Goal: Use online tool/utility: Utilize a website feature to perform a specific function

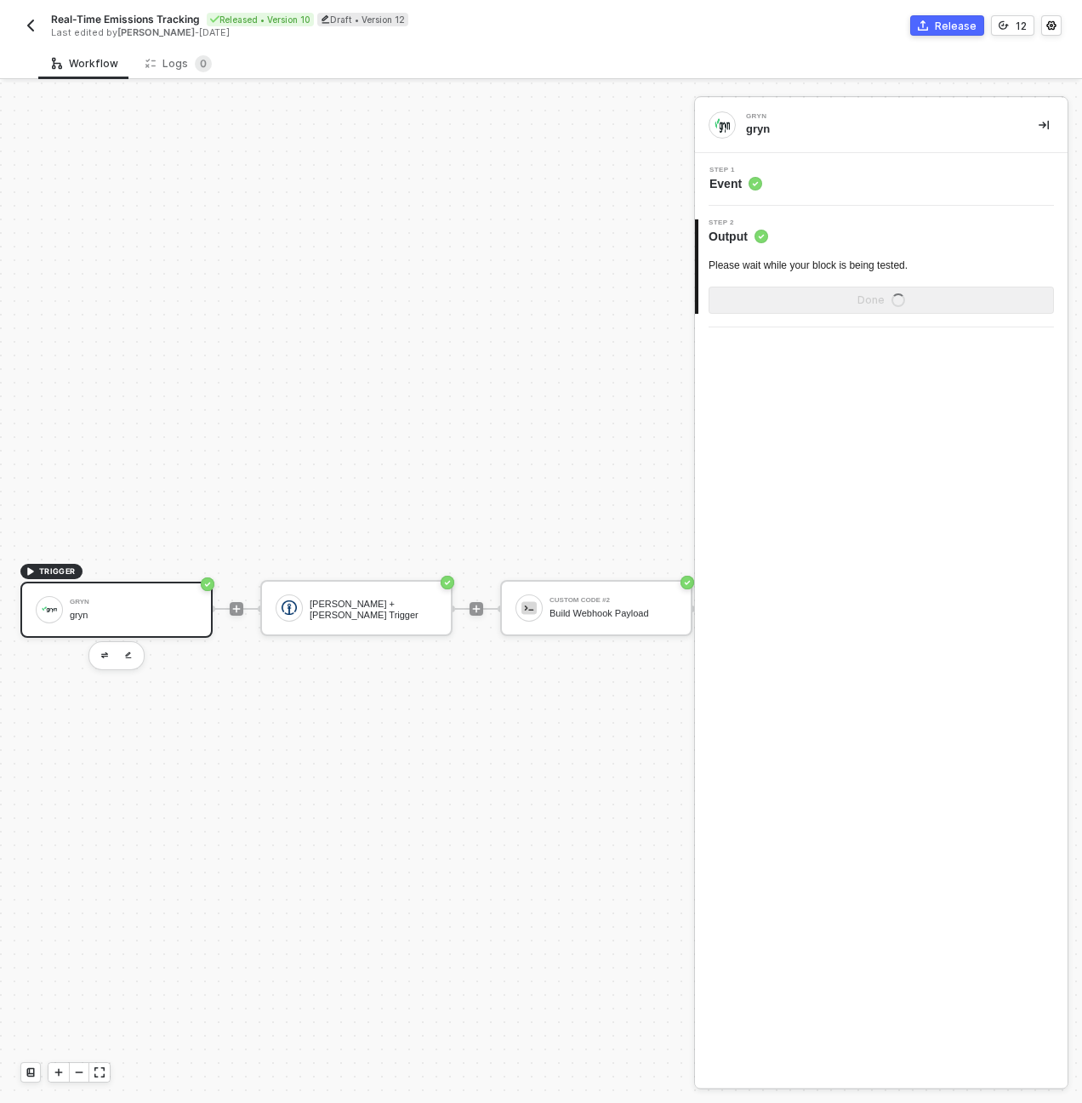
scroll to position [44, 0]
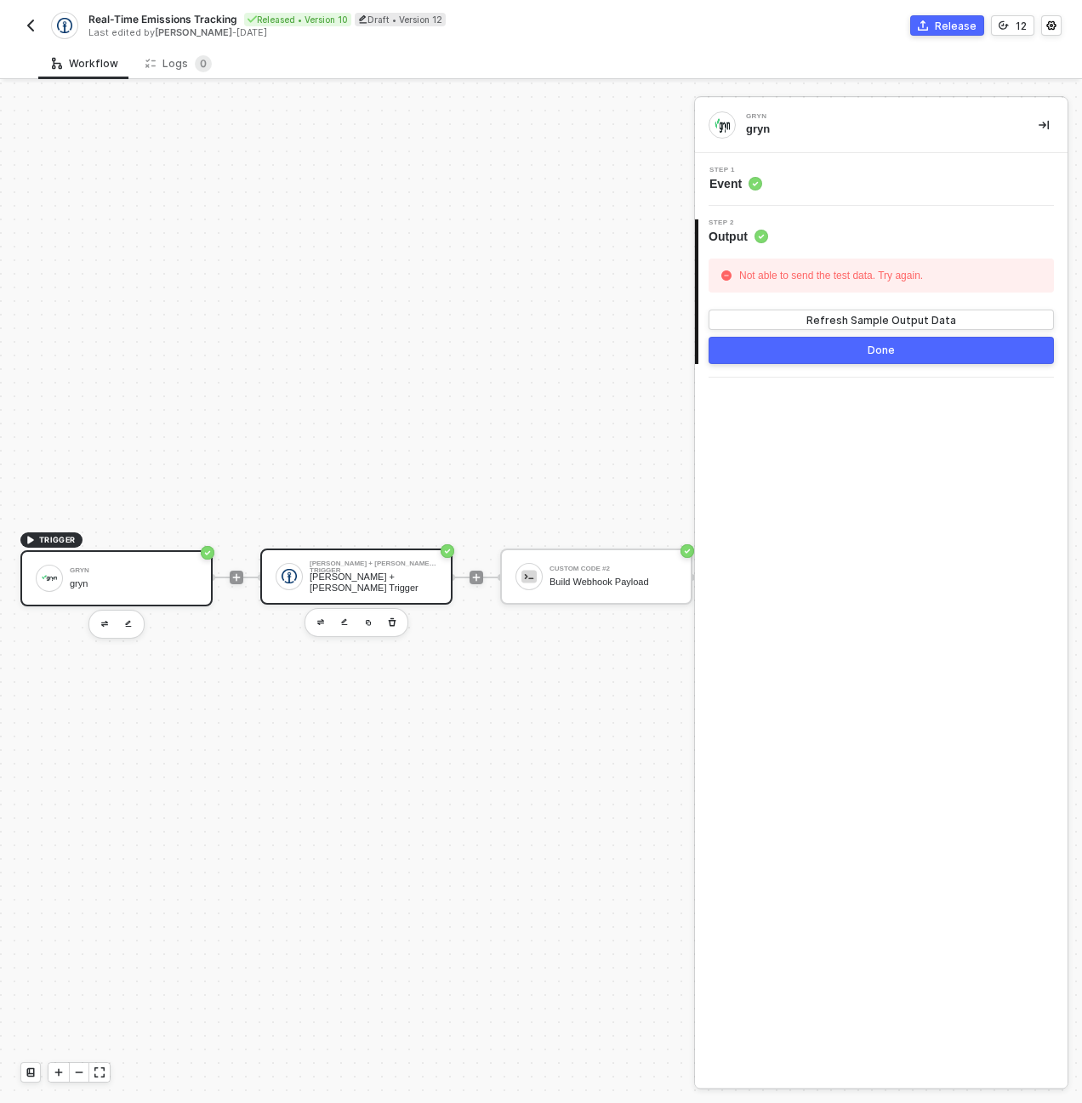
click at [415, 560] on div "[PERSON_NAME] + [PERSON_NAME] Trigger" at bounding box center [374, 563] width 128 height 7
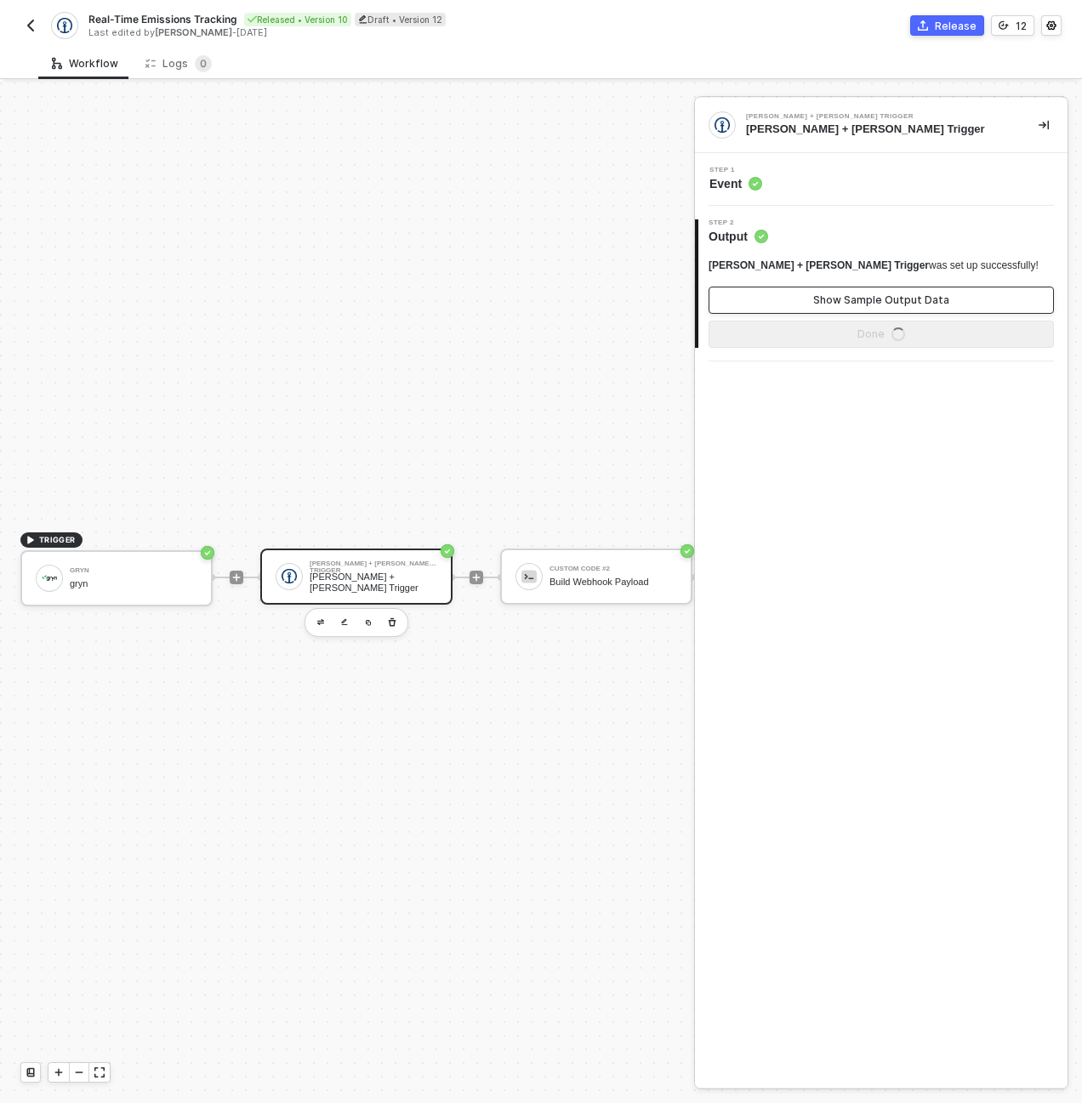
click at [843, 296] on div "Show Sample Output Data" at bounding box center [881, 300] width 136 height 14
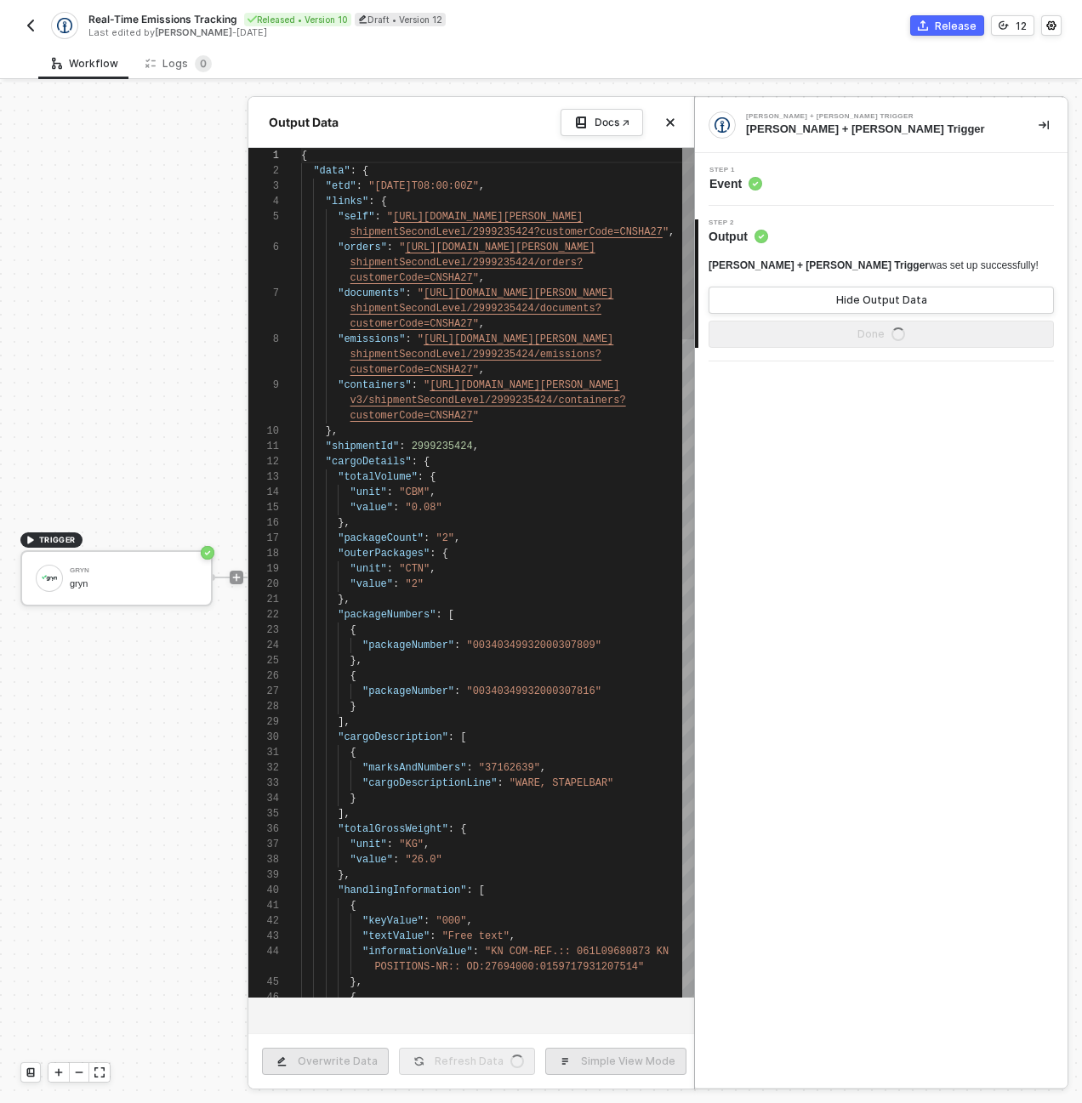
scroll to position [92, 0]
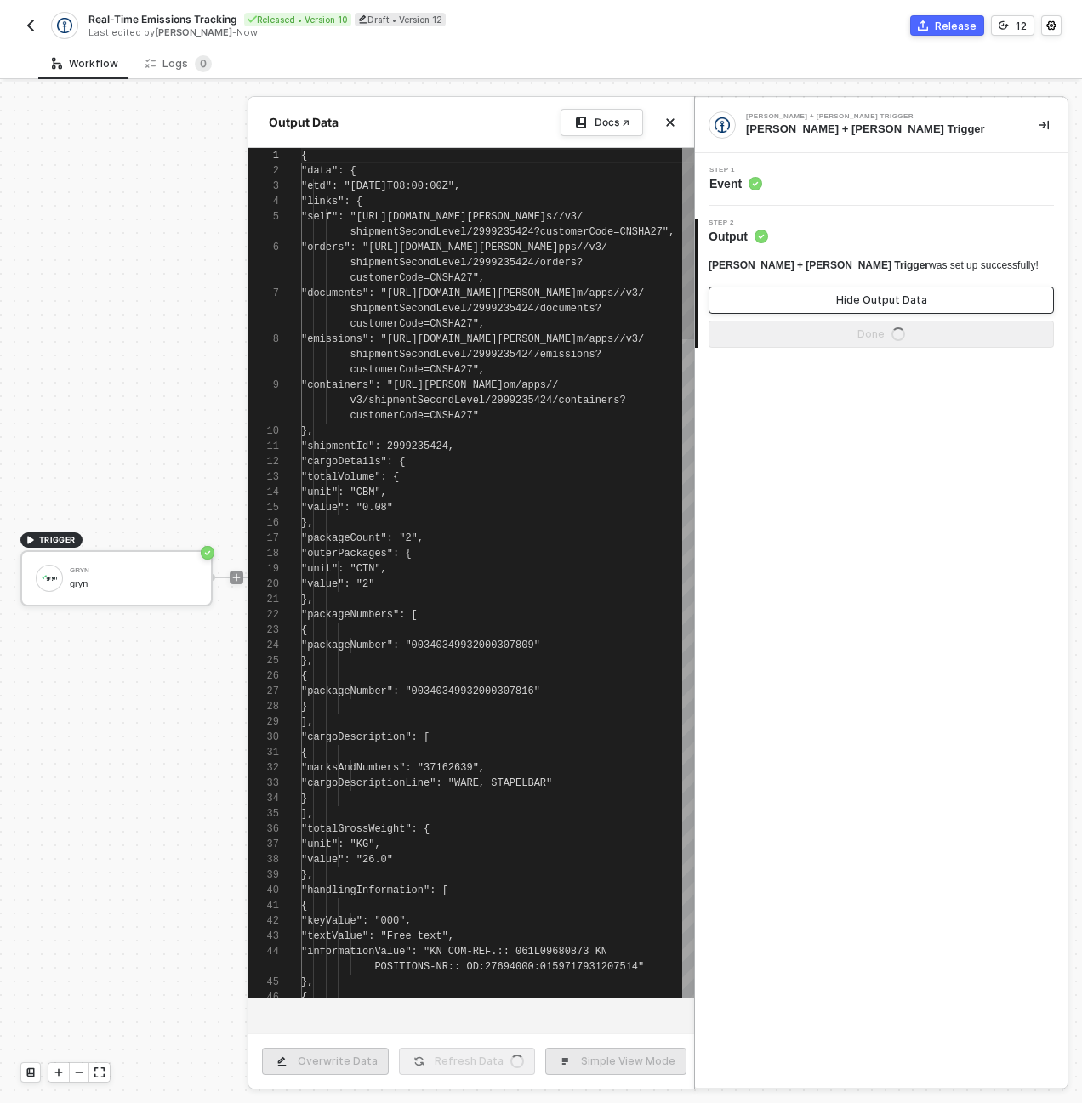
click at [843, 296] on div "Hide Output Data" at bounding box center [881, 300] width 91 height 14
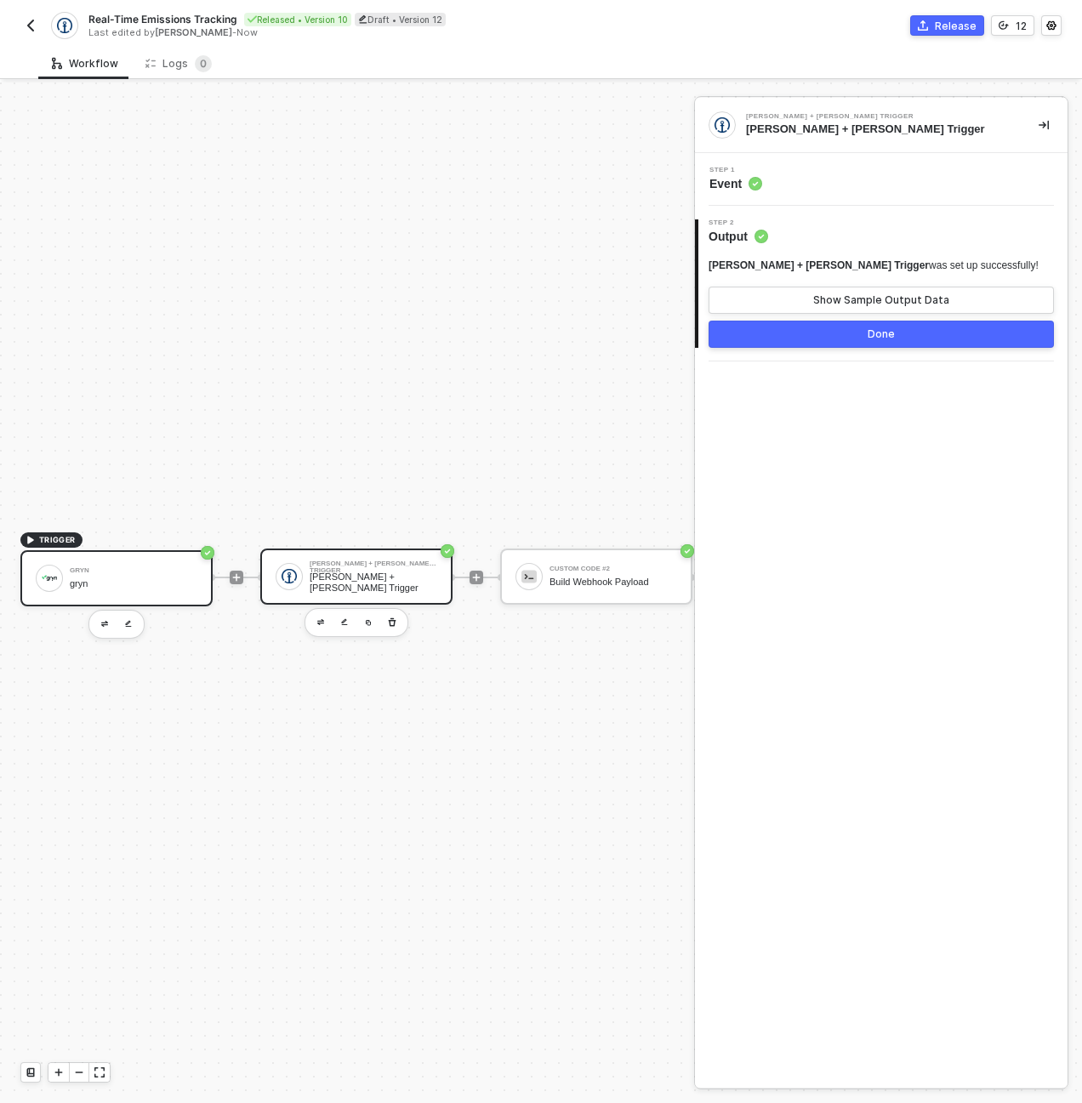
click at [82, 567] on div "gryn" at bounding box center [134, 570] width 128 height 7
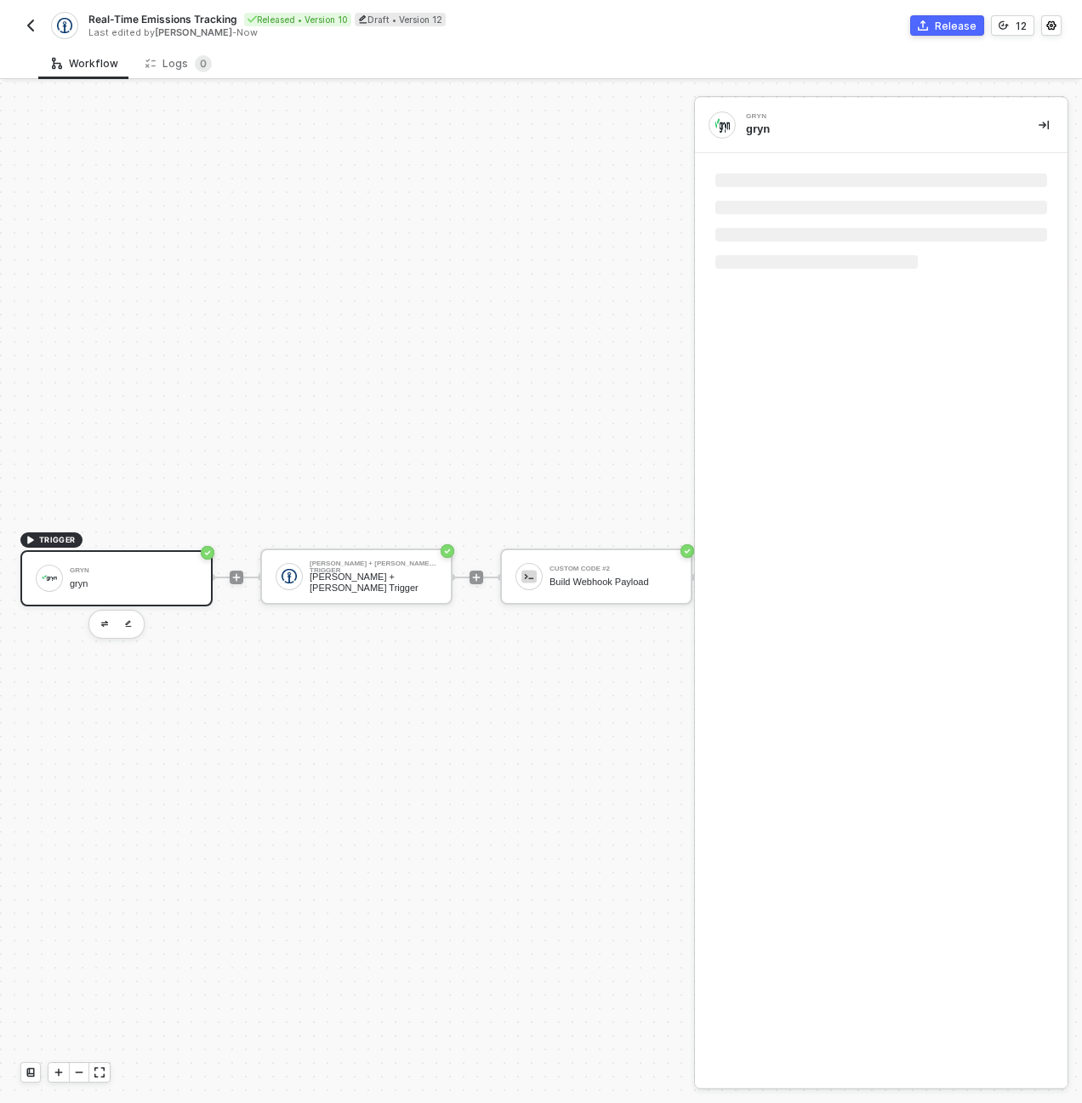
click at [1037, 119] on button "button" at bounding box center [1043, 125] width 20 height 20
